Goal: Task Accomplishment & Management: Manage account settings

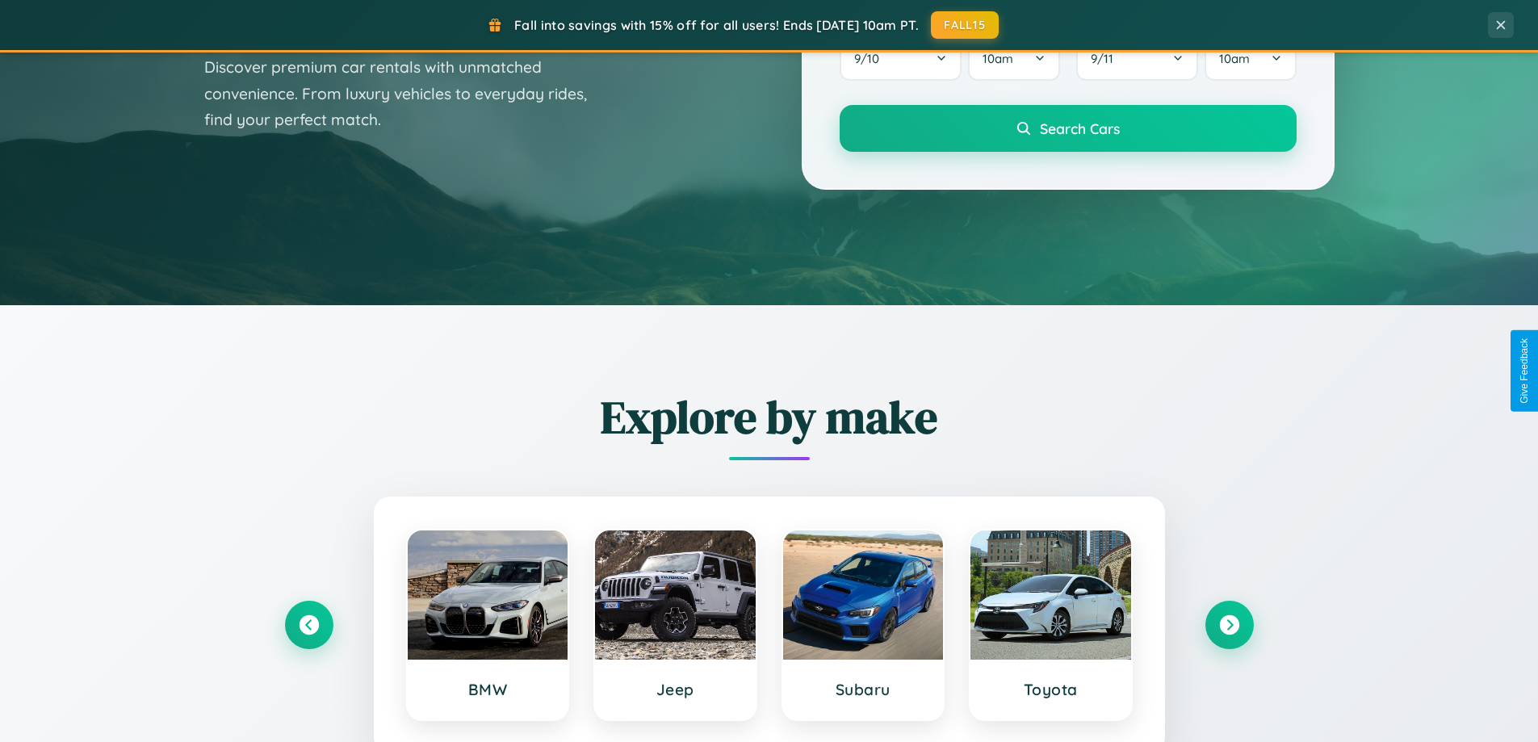
scroll to position [3107, 0]
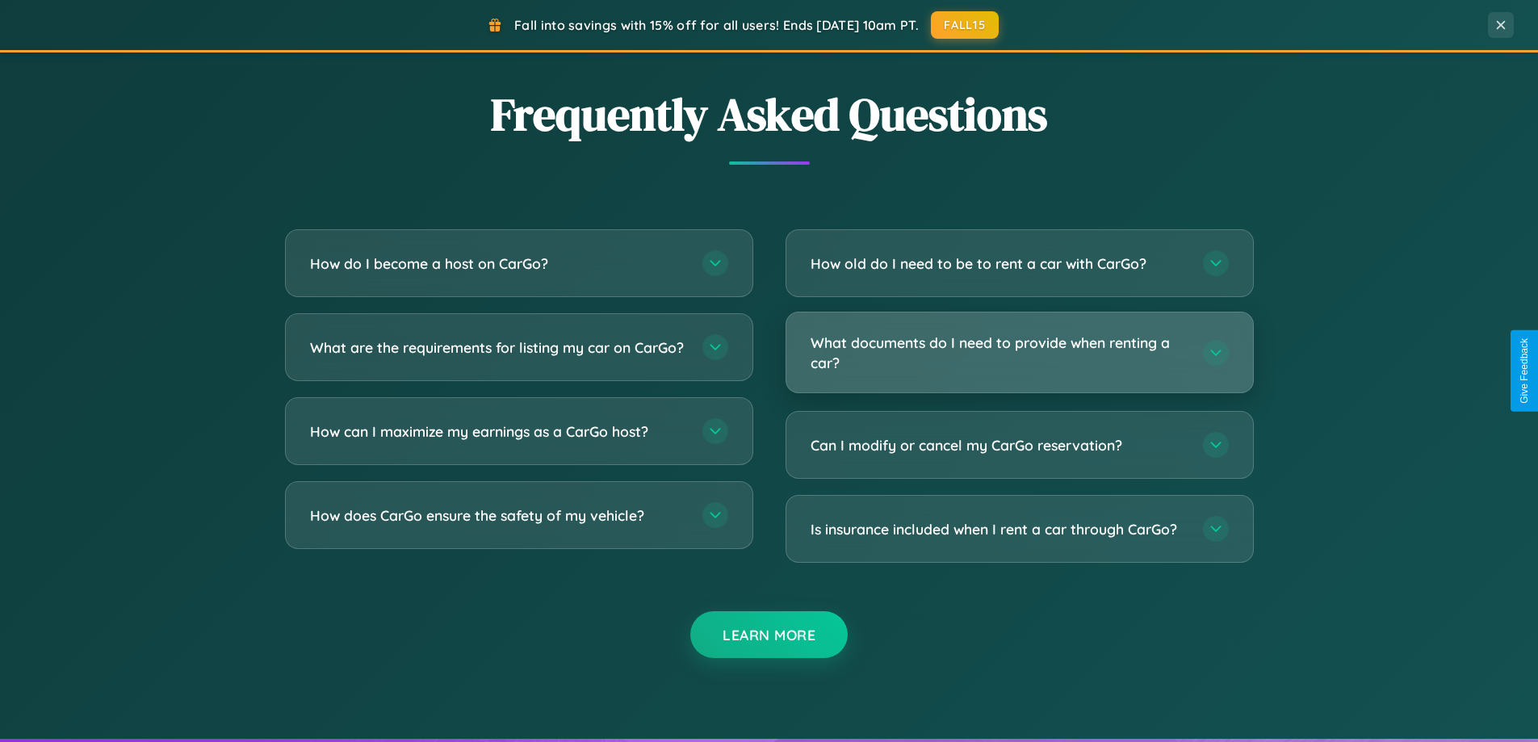
click at [1019, 353] on h3 "What documents do I need to provide when renting a car?" at bounding box center [999, 353] width 376 height 40
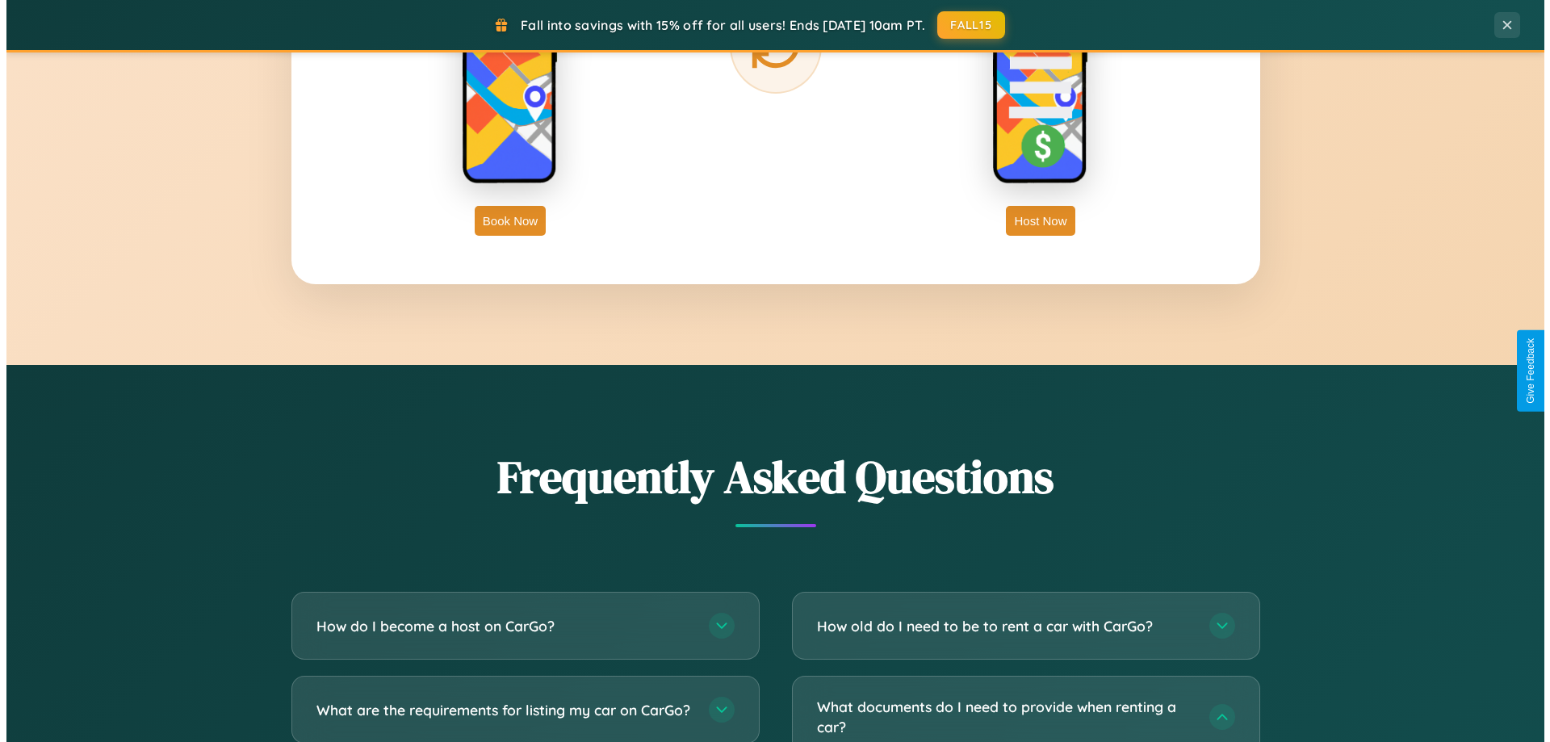
scroll to position [0, 0]
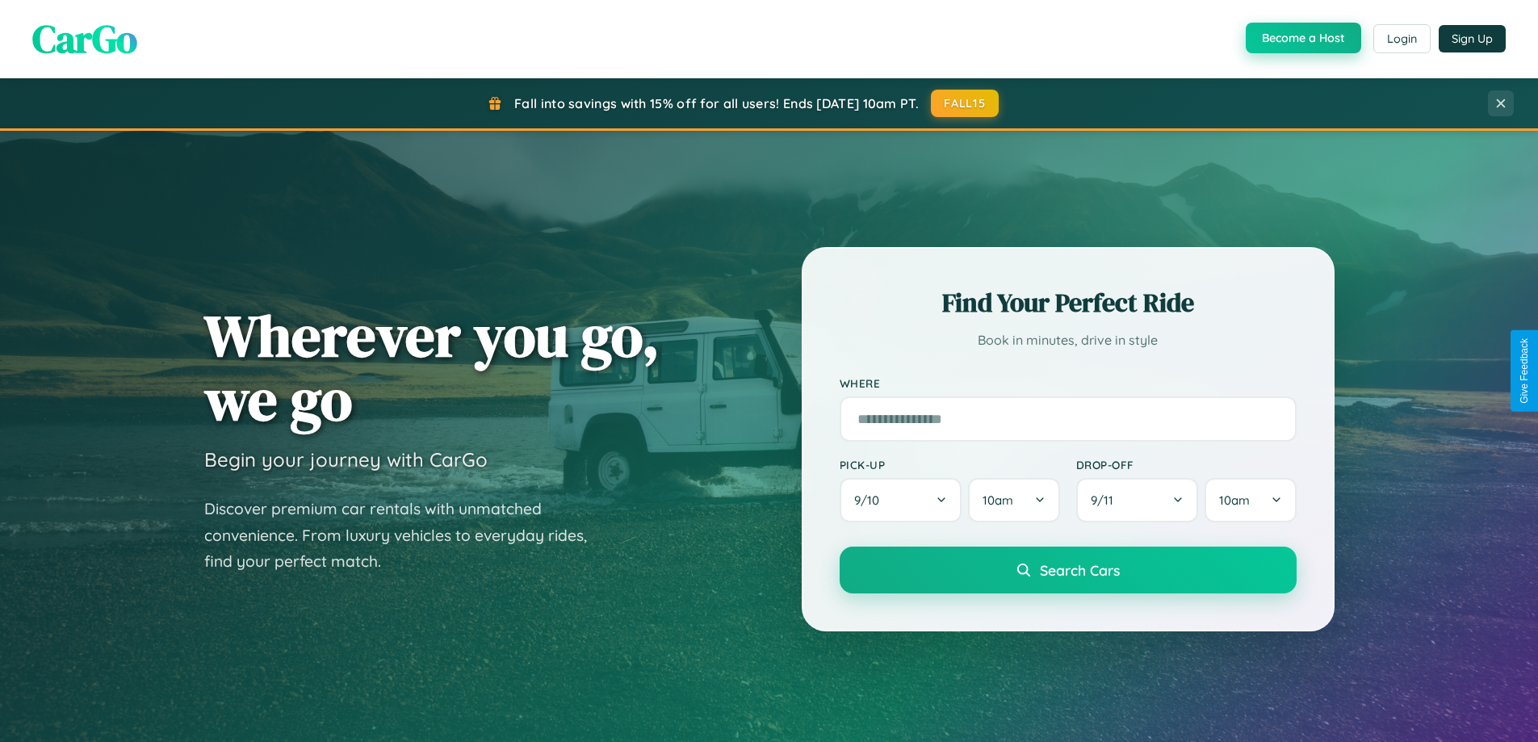
click at [1301, 39] on button "Become a Host" at bounding box center [1303, 38] width 115 height 31
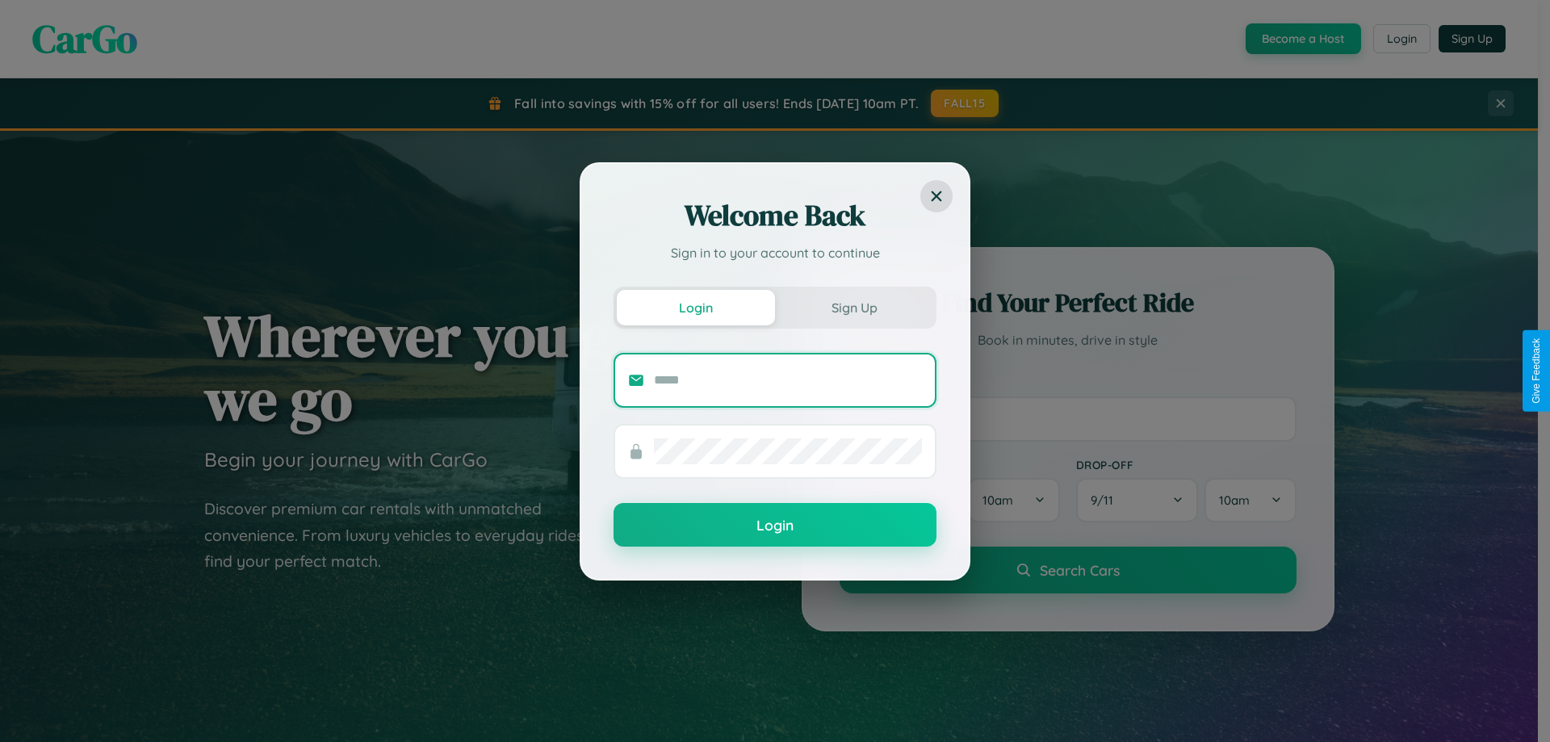
click at [788, 379] on input "text" at bounding box center [788, 380] width 268 height 26
type input "**********"
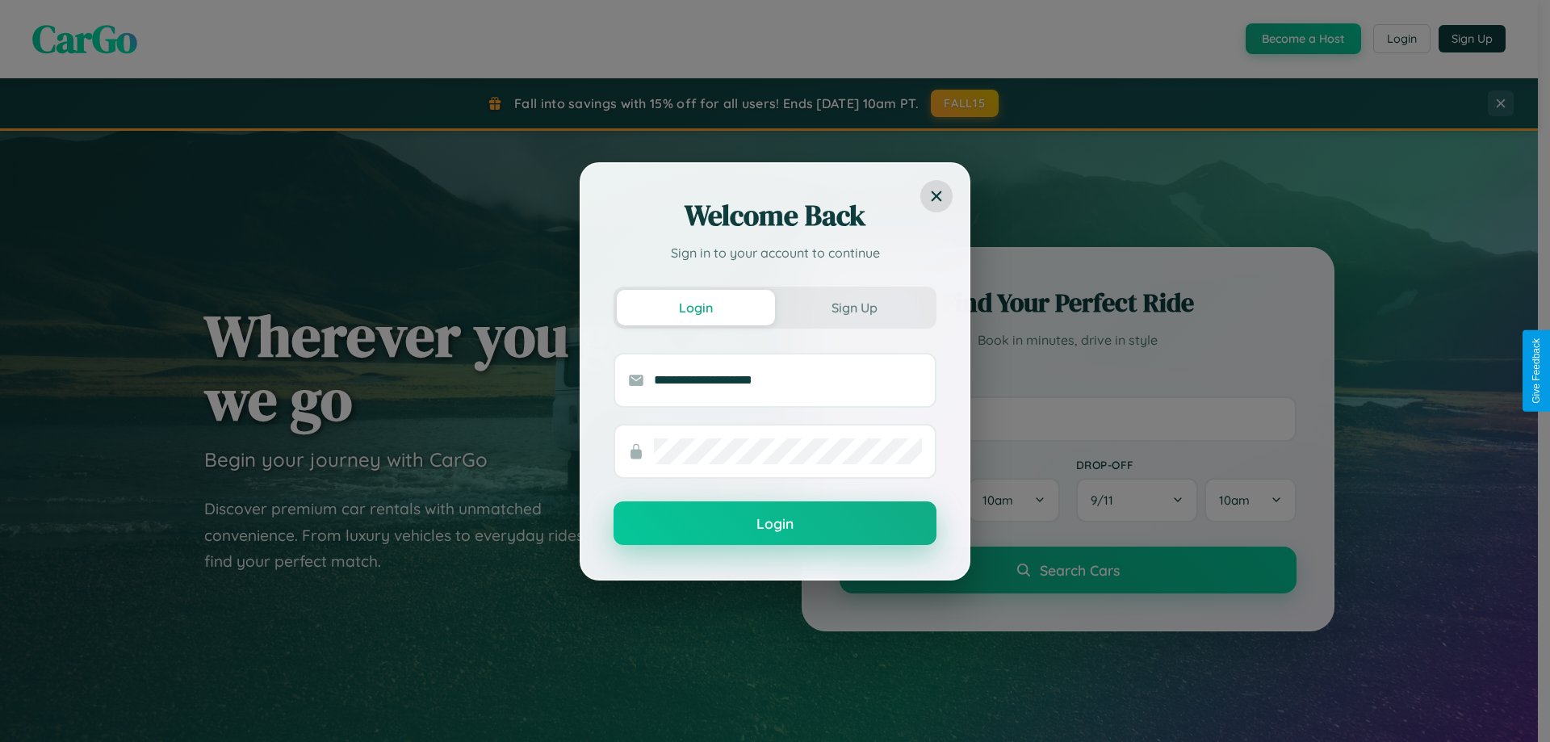
click at [775, 524] on button "Login" at bounding box center [775, 523] width 323 height 44
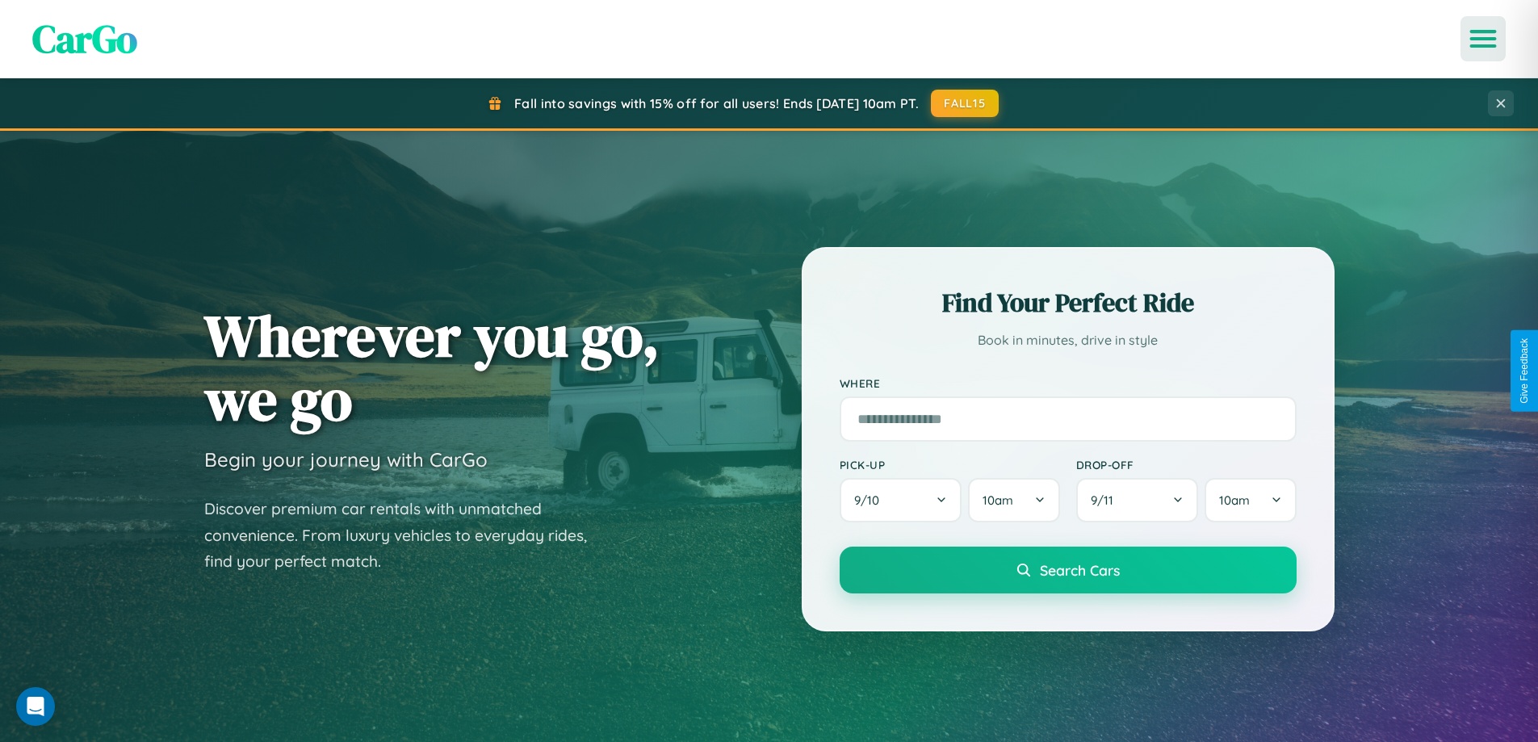
click at [1483, 39] on icon "Open menu" at bounding box center [1483, 38] width 23 height 15
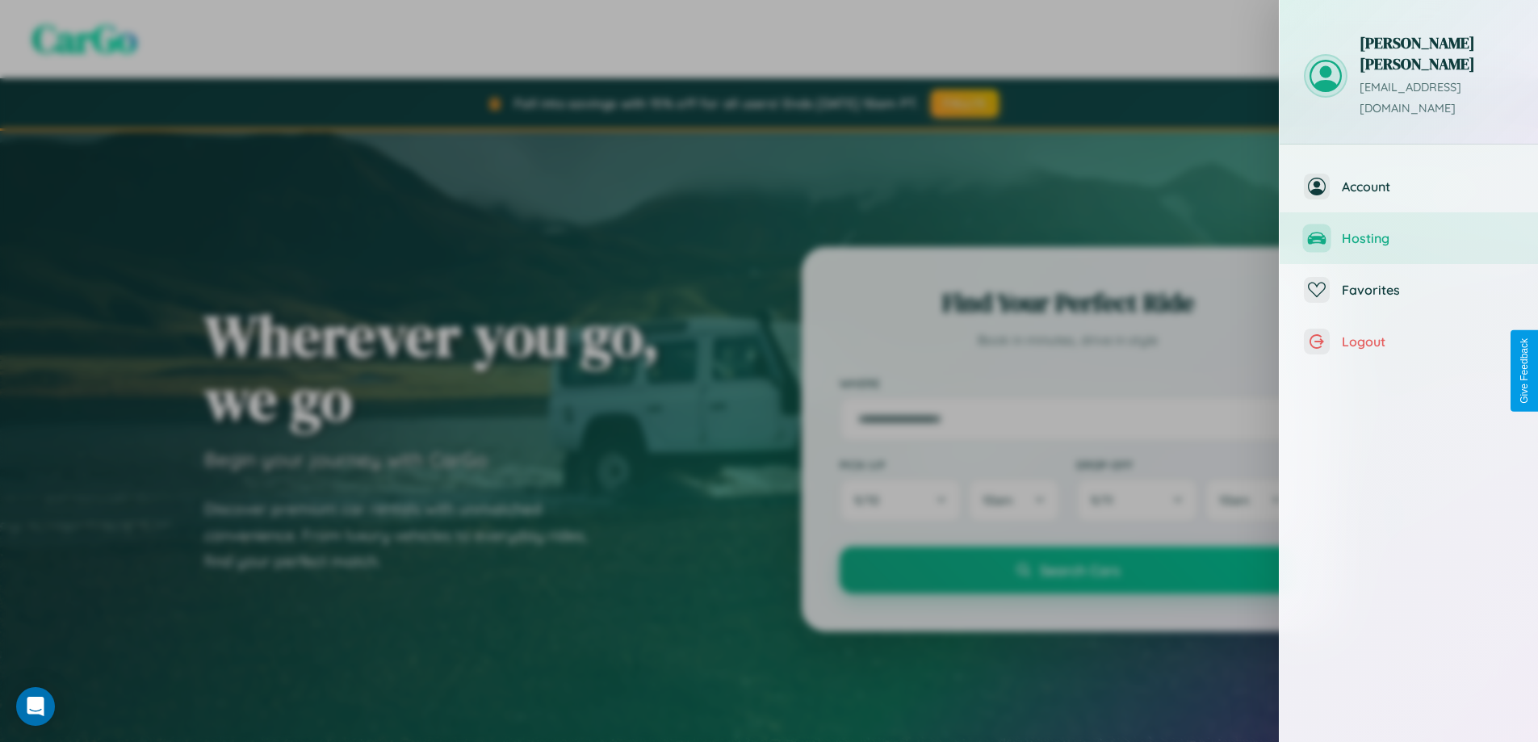
click at [1409, 230] on span "Hosting" at bounding box center [1428, 238] width 172 height 16
